Goal: Transaction & Acquisition: Purchase product/service

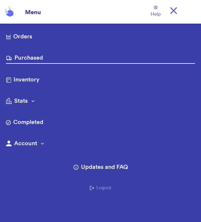
click at [27, 37] on link "Orders" at bounding box center [100, 36] width 189 height 9
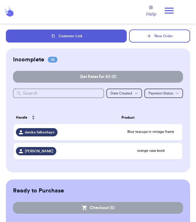
click at [115, 131] on div "danika.falkenhayn" at bounding box center [66, 132] width 101 height 8
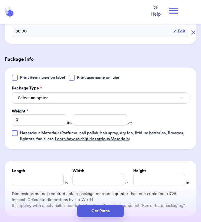
scroll to position [183, 0]
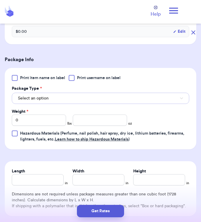
click at [121, 98] on button "Select an option" at bounding box center [100, 98] width 177 height 11
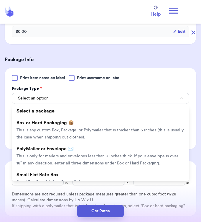
click at [79, 129] on span "This is any custom Box, Package, or Polymailer that is thicker than 3 inches (t…" at bounding box center [100, 133] width 167 height 11
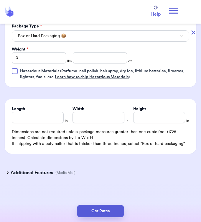
scroll to position [246, 0]
click at [42, 120] on input "Length" at bounding box center [38, 117] width 52 height 11
type input "3"
click at [107, 118] on input "Width *" at bounding box center [99, 117] width 52 height 11
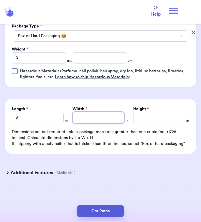
type input "1"
type input "11"
click at [136, 119] on input "Height *" at bounding box center [159, 117] width 52 height 11
type input "1"
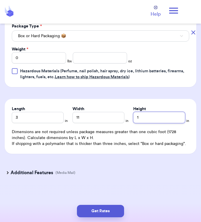
type input "13"
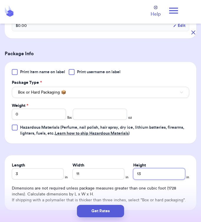
scroll to position [189, 0]
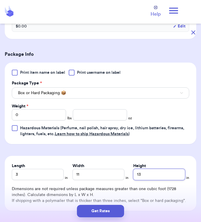
type input "13"
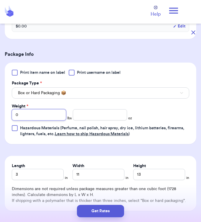
click at [47, 116] on input "0" at bounding box center [39, 114] width 54 height 11
type input "02"
click at [107, 117] on input "number" at bounding box center [100, 114] width 54 height 11
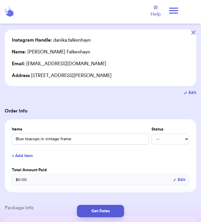
scroll to position [36, 0]
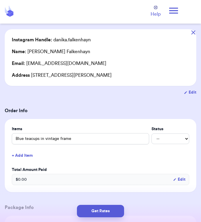
type input "7"
click at [118, 208] on button "Get Rates" at bounding box center [100, 211] width 47 height 12
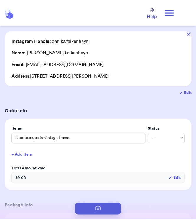
scroll to position [0, 0]
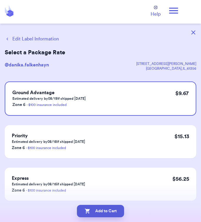
click at [111, 209] on button "Add to Cart" at bounding box center [100, 211] width 47 height 12
checkbox input "true"
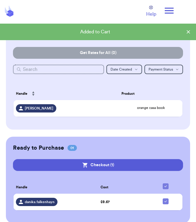
scroll to position [32, 0]
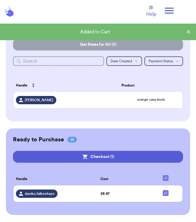
click at [144, 160] on button "Checkout ( 1 )" at bounding box center [98, 157] width 170 height 12
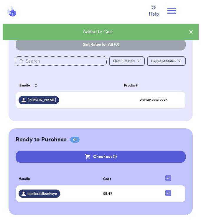
scroll to position [0, 0]
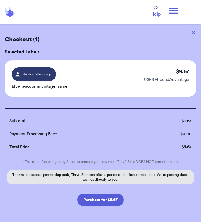
click at [111, 201] on button "Purchase for $9.67" at bounding box center [100, 199] width 47 height 12
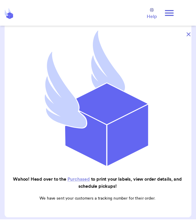
scroll to position [52, 0]
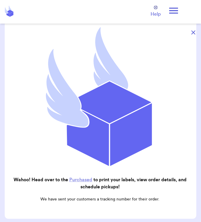
click at [84, 177] on link "Purchased" at bounding box center [80, 179] width 23 height 5
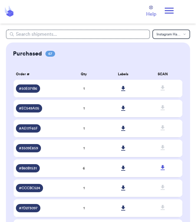
click at [121, 87] on icon at bounding box center [123, 88] width 4 height 5
